Goal: Book appointment/travel/reservation

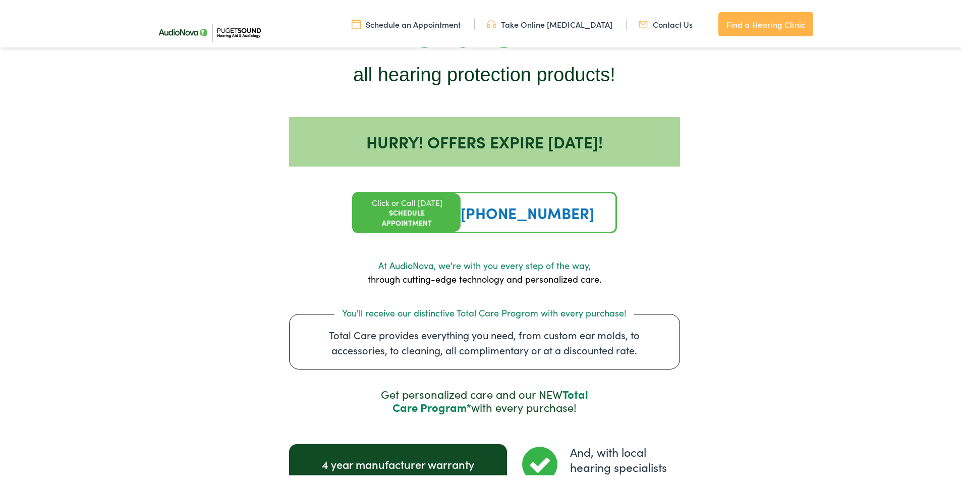
scroll to position [1027, 0]
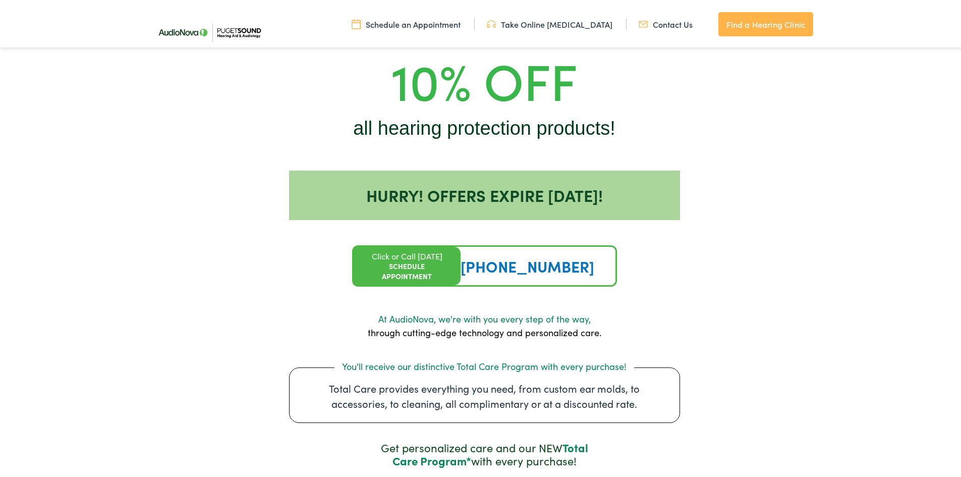
click at [409, 253] on div "Click or Call [DATE] Schedule Appointment" at bounding box center [407, 264] width 107 height 38
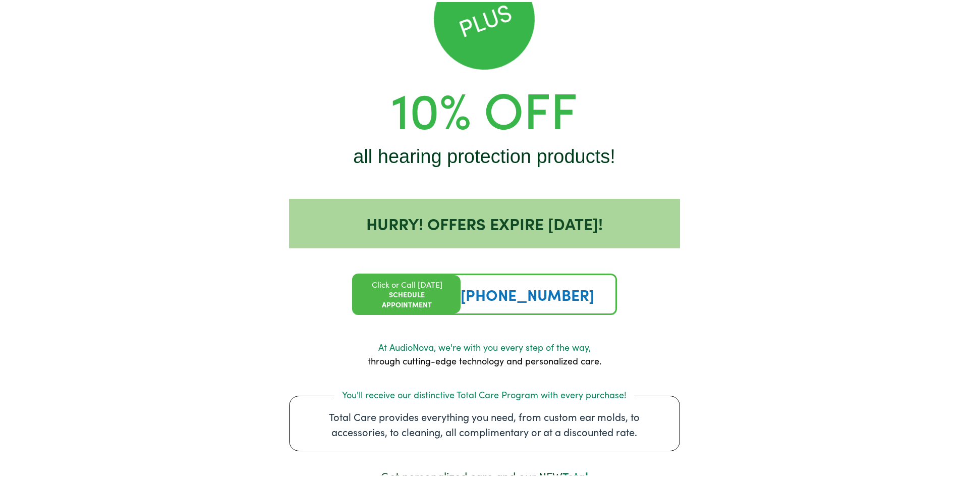
scroll to position [60, 0]
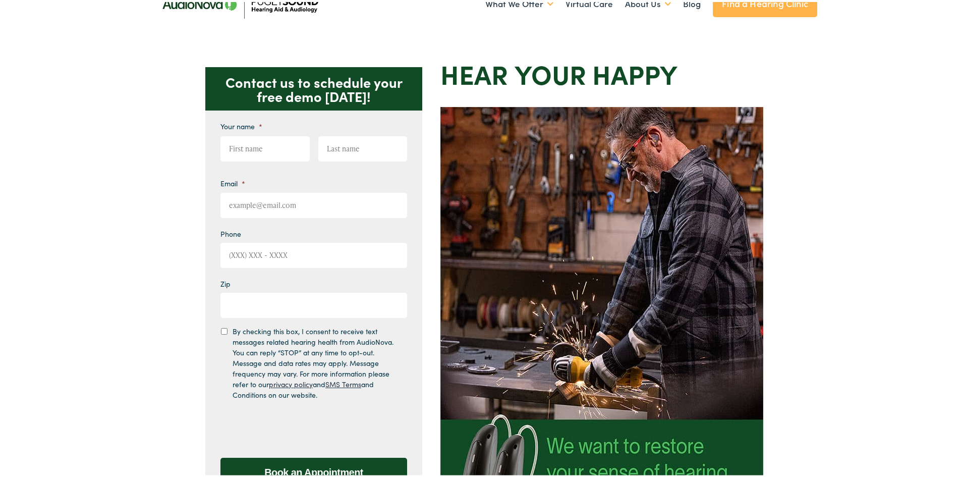
drag, startPoint x: 147, startPoint y: 136, endPoint x: 111, endPoint y: 64, distance: 80.8
click at [147, 136] on div "Contact us to schedule your free demo [DATE]! Give us a call [PHONE_NUMBER] Ema…" at bounding box center [484, 302] width 969 height 519
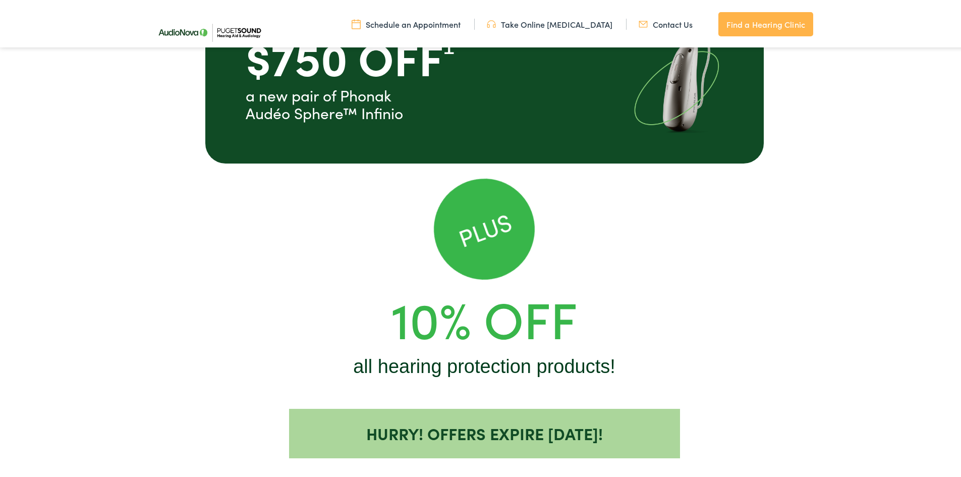
scroll to position [724, 0]
